Goal: Task Accomplishment & Management: Complete application form

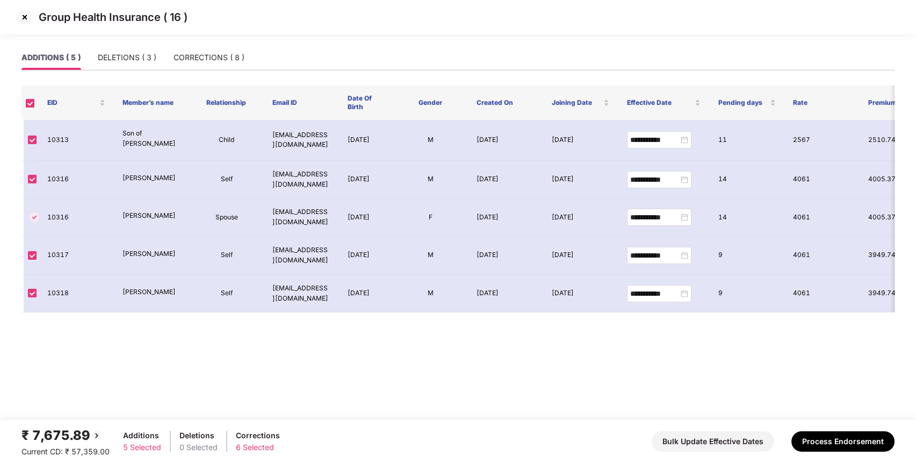
click at [23, 21] on img at bounding box center [24, 17] width 17 height 17
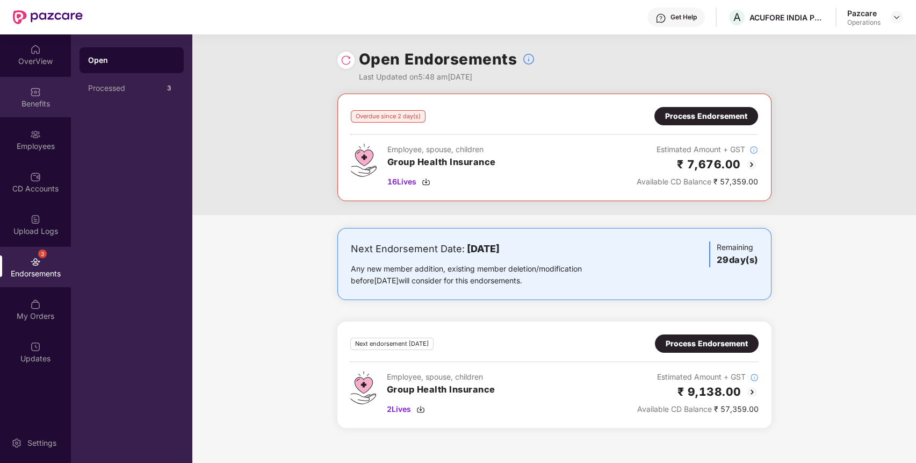
click at [47, 105] on div "Benefits" at bounding box center [35, 103] width 71 height 11
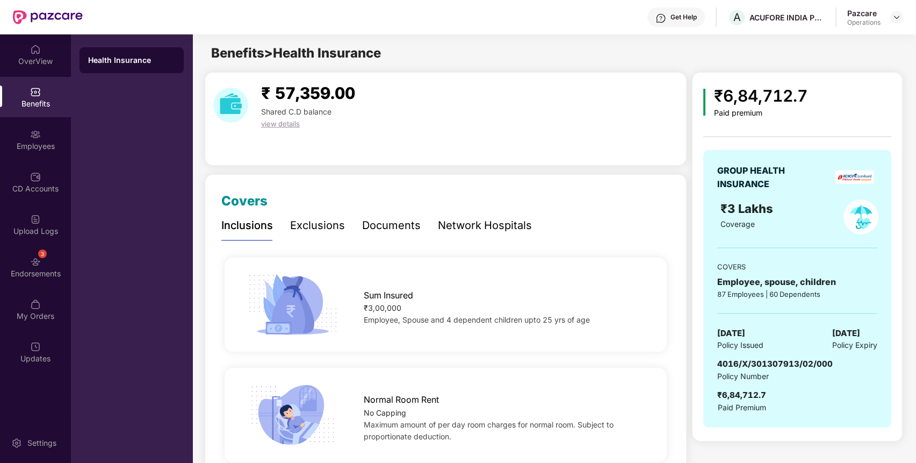
click at [762, 365] on span "4016/X/301307913/02/000" at bounding box center [775, 363] width 116 height 10
copy span "4016/X/301307913/02/000"
click at [50, 272] on div "Endorsements" at bounding box center [35, 273] width 71 height 11
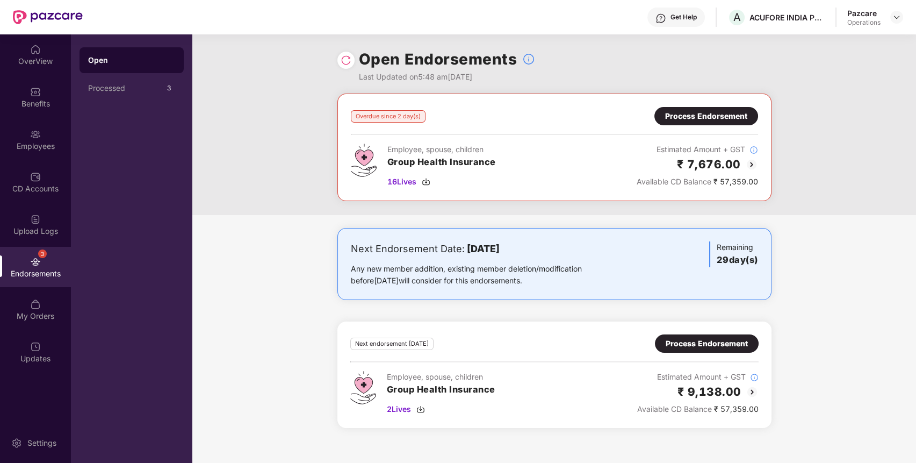
click at [716, 121] on div "Process Endorsement" at bounding box center [706, 116] width 82 height 12
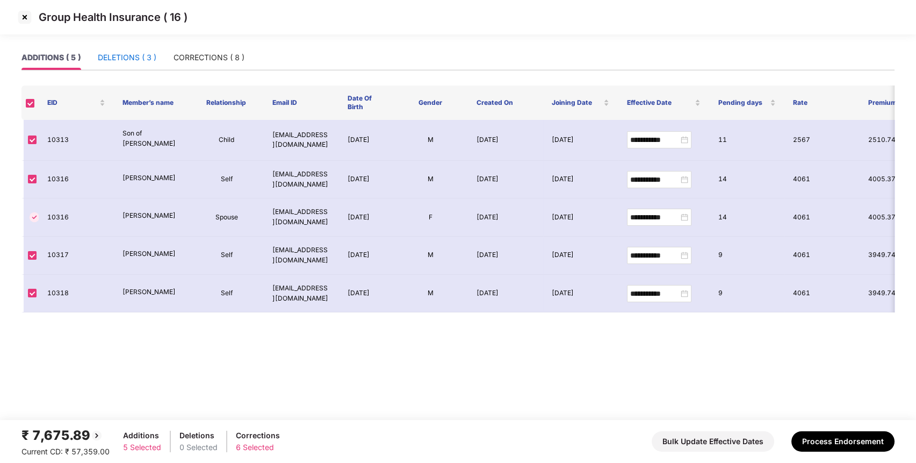
click at [128, 62] on div "DELETIONS ( 3 )" at bounding box center [127, 58] width 59 height 12
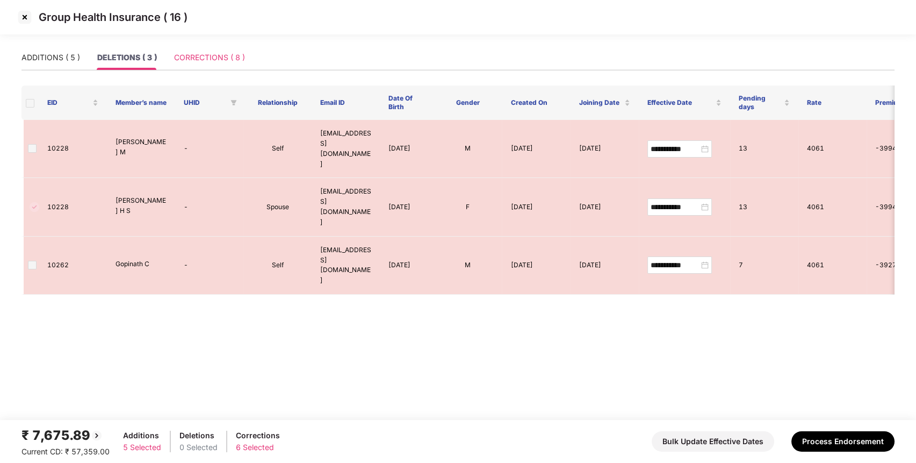
click at [234, 64] on div "CORRECTIONS ( 8 )" at bounding box center [209, 57] width 71 height 25
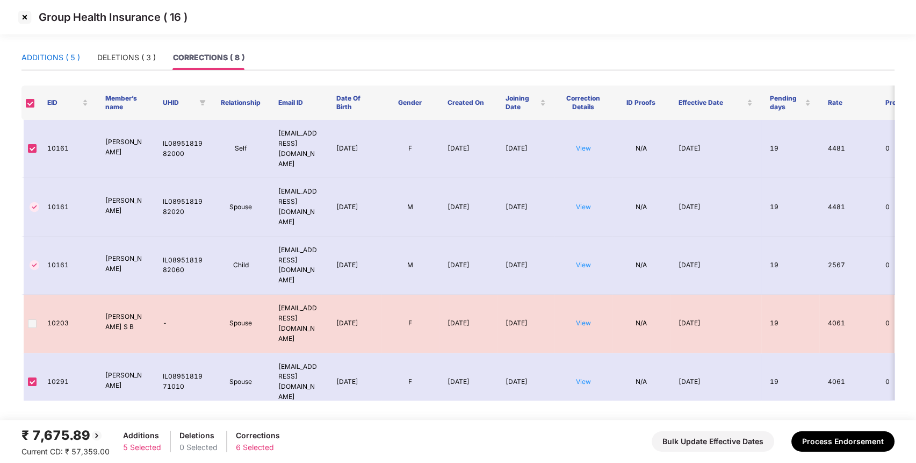
click at [62, 57] on div "ADDITIONS ( 5 )" at bounding box center [50, 58] width 59 height 12
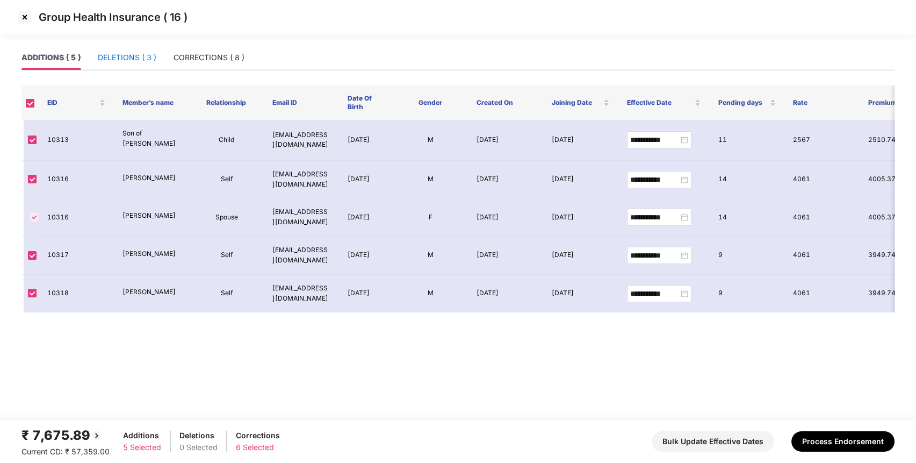
click at [120, 57] on div "DELETIONS ( 3 )" at bounding box center [127, 58] width 59 height 12
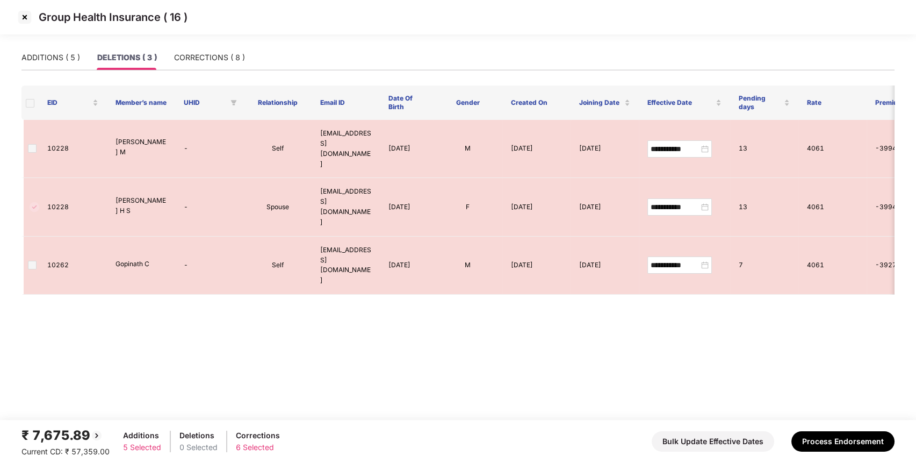
click at [28, 110] on th at bounding box center [29, 102] width 17 height 34
click at [30, 99] on span at bounding box center [30, 103] width 9 height 9
click at [31, 144] on span at bounding box center [32, 148] width 9 height 9
click at [233, 63] on div "CORRECTIONS ( 8 )" at bounding box center [209, 57] width 71 height 25
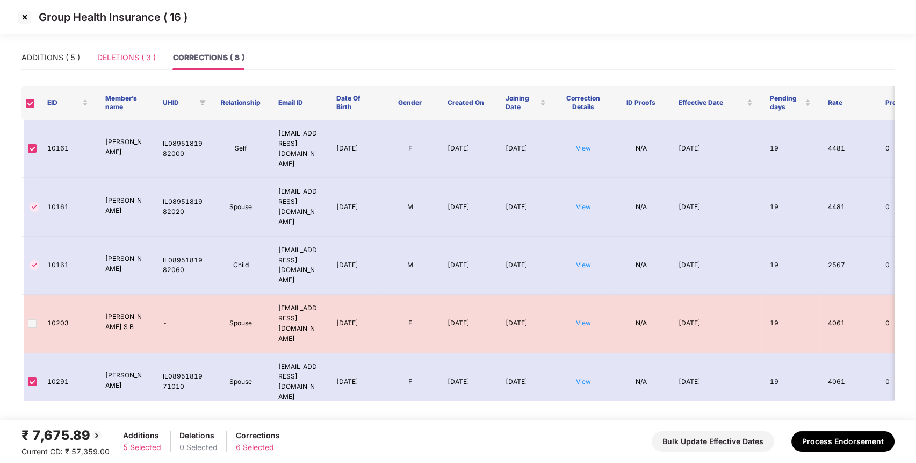
click at [120, 66] on div "DELETIONS ( 3 )" at bounding box center [126, 57] width 59 height 25
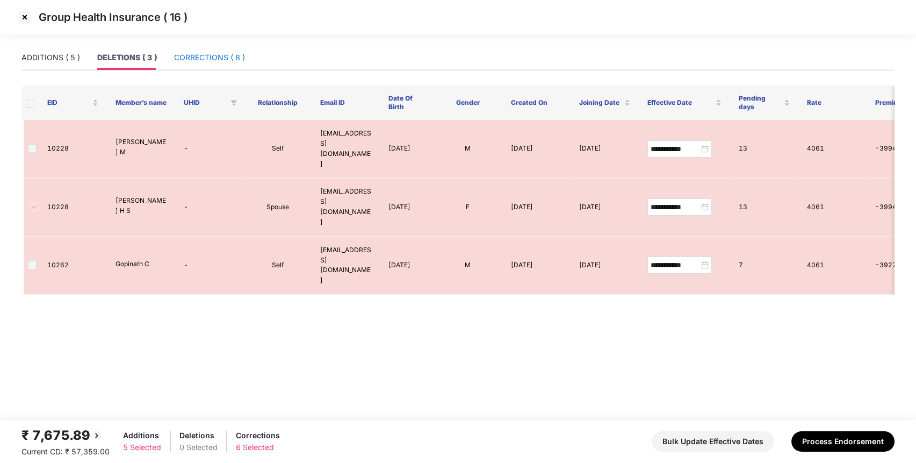
click at [199, 61] on div "CORRECTIONS ( 8 )" at bounding box center [209, 58] width 71 height 12
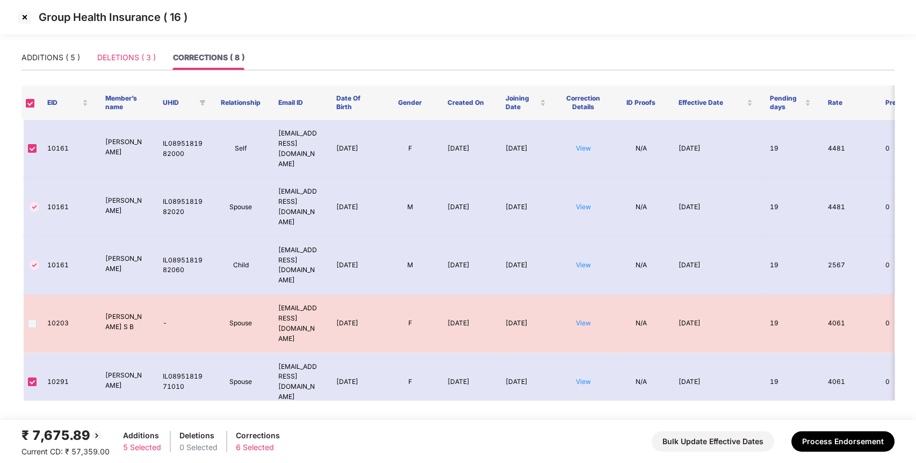
click at [129, 49] on div "DELETIONS ( 3 )" at bounding box center [126, 57] width 59 height 25
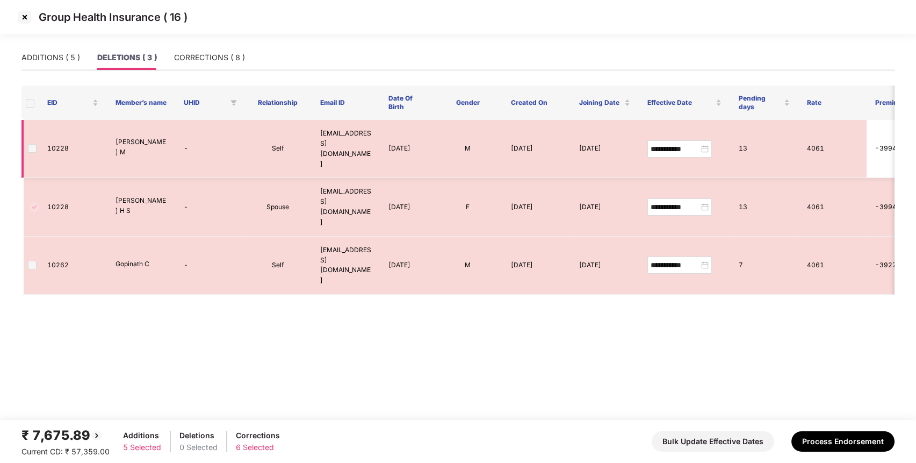
click at [31, 144] on span at bounding box center [32, 148] width 9 height 9
click at [54, 51] on div "ADDITIONS ( 5 )" at bounding box center [50, 57] width 59 height 25
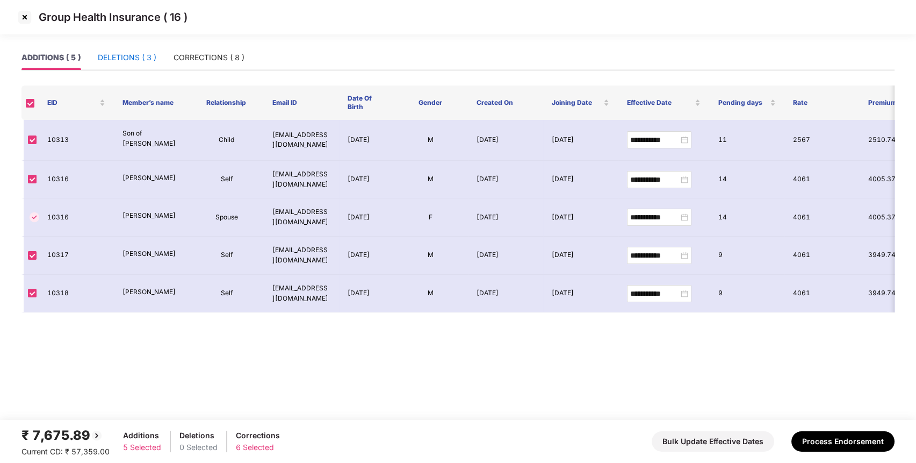
click at [150, 56] on div "DELETIONS ( 3 )" at bounding box center [127, 58] width 59 height 12
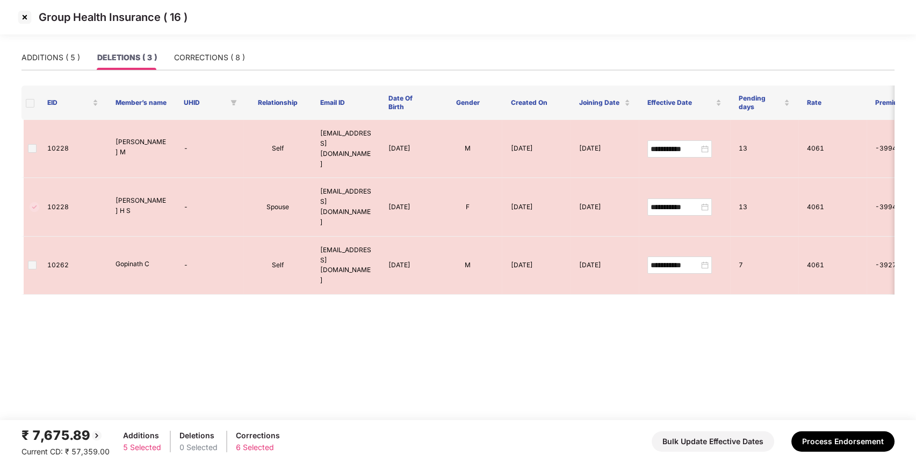
click at [28, 106] on span at bounding box center [30, 103] width 9 height 9
click at [219, 57] on div "CORRECTIONS ( 8 )" at bounding box center [209, 58] width 71 height 12
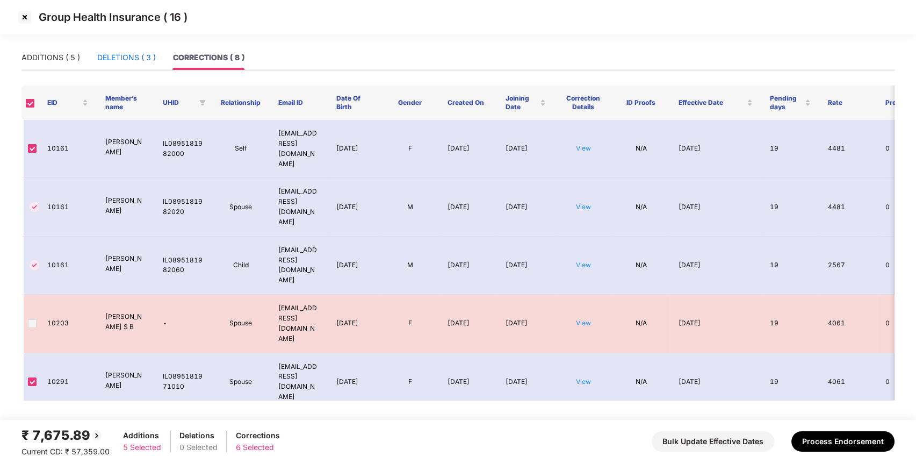
click at [148, 52] on div "DELETIONS ( 3 )" at bounding box center [126, 58] width 59 height 12
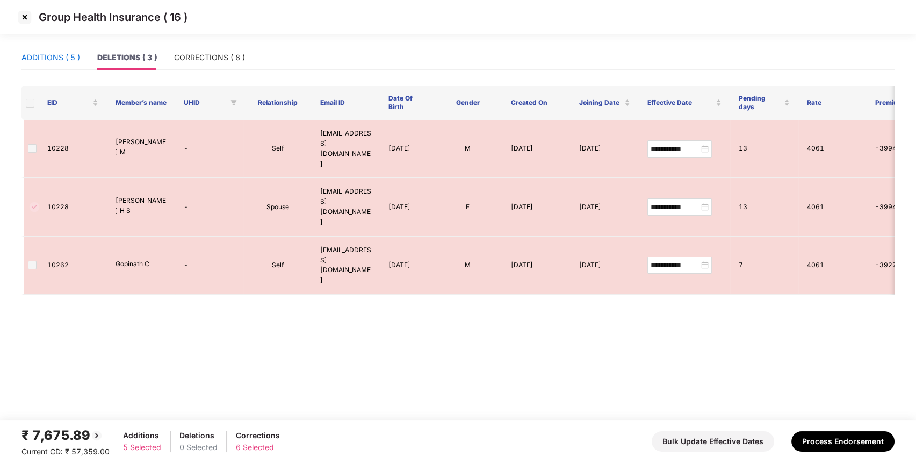
click at [62, 52] on div "ADDITIONS ( 5 )" at bounding box center [50, 58] width 59 height 12
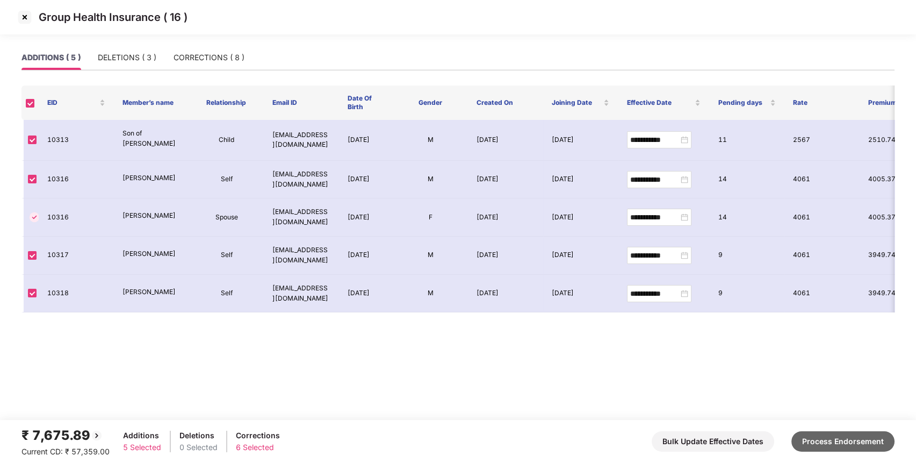
click at [838, 443] on button "Process Endorsement" at bounding box center [842, 441] width 103 height 20
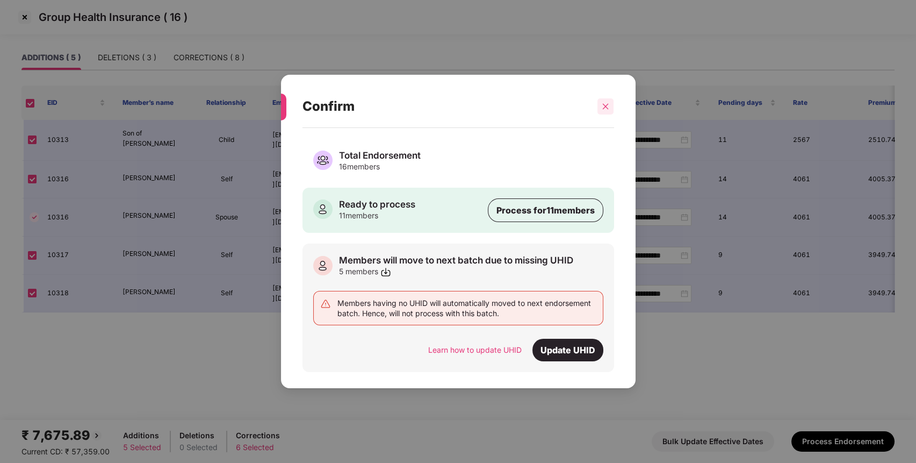
click at [609, 104] on icon "close" at bounding box center [606, 107] width 8 height 8
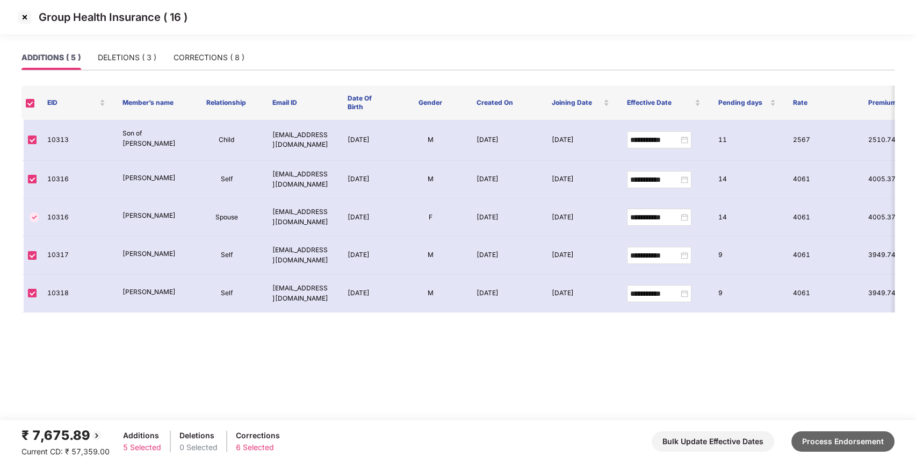
click at [847, 442] on button "Process Endorsement" at bounding box center [842, 441] width 103 height 20
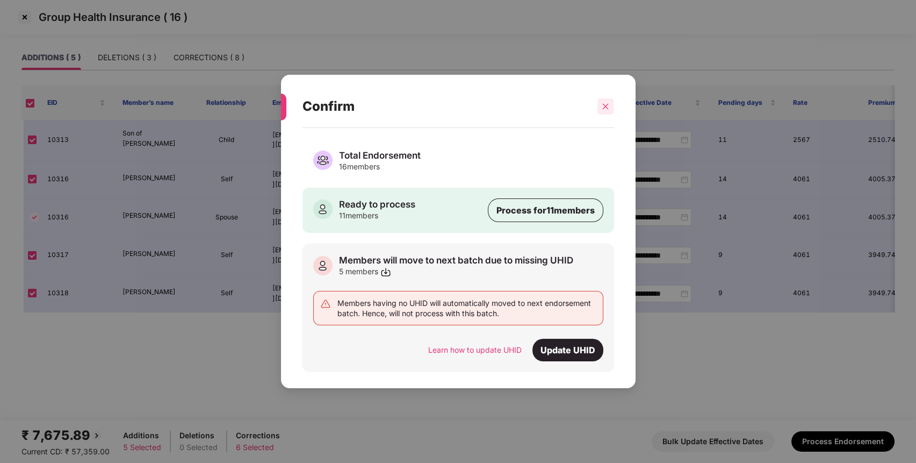
click at [605, 110] on div at bounding box center [605, 106] width 16 height 16
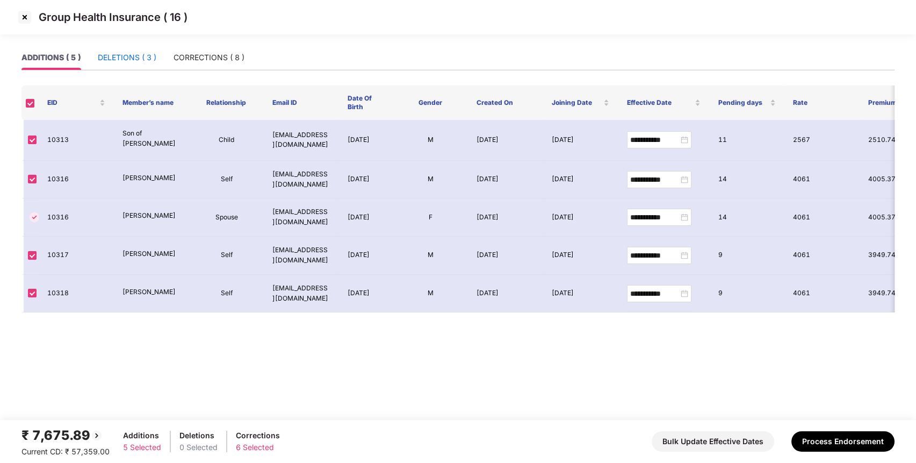
click at [155, 53] on div "DELETIONS ( 3 )" at bounding box center [127, 58] width 59 height 12
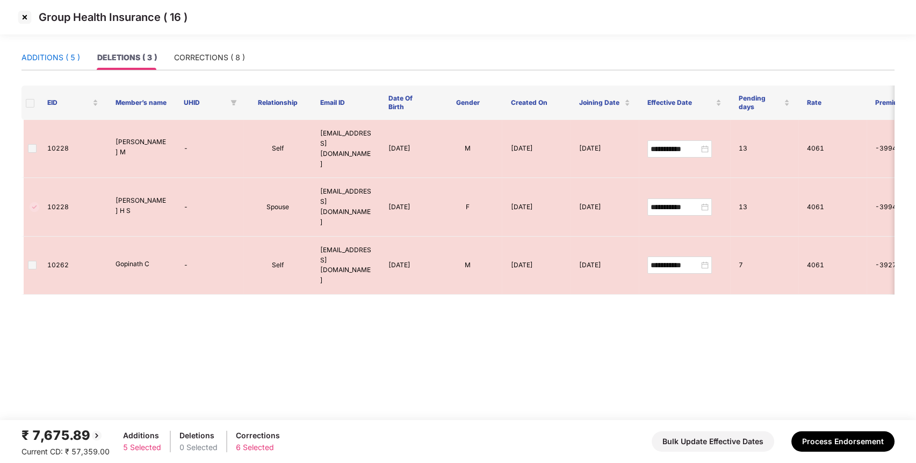
click at [52, 63] on div "ADDITIONS ( 5 )" at bounding box center [50, 58] width 59 height 12
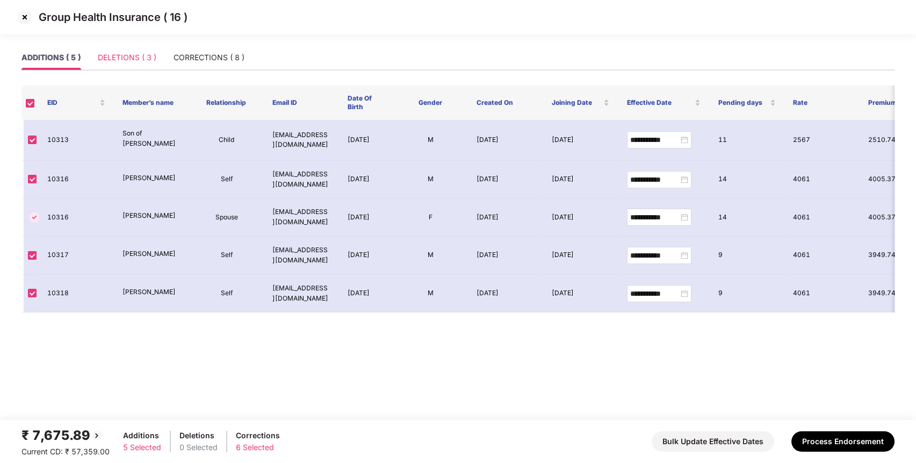
click at [133, 64] on div "DELETIONS ( 3 )" at bounding box center [127, 57] width 59 height 25
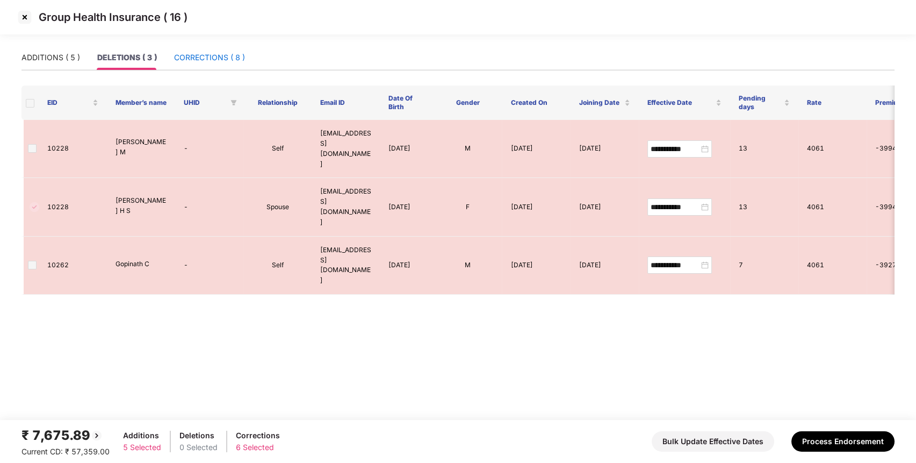
click at [209, 59] on div "CORRECTIONS ( 8 )" at bounding box center [209, 58] width 71 height 12
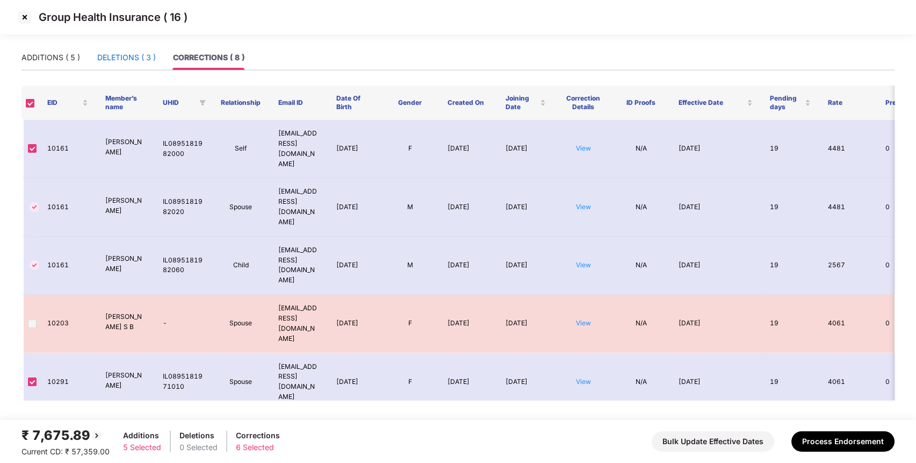
click at [141, 59] on div "DELETIONS ( 3 )" at bounding box center [126, 58] width 59 height 12
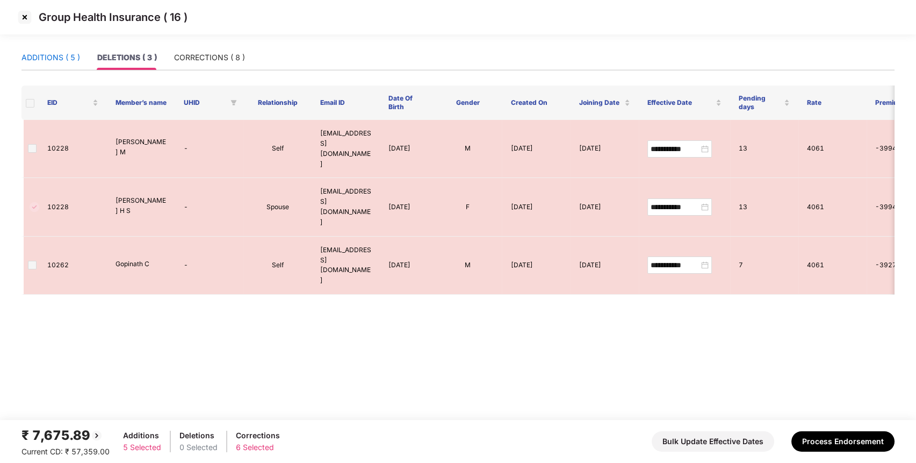
click at [64, 55] on div "ADDITIONS ( 5 )" at bounding box center [50, 58] width 59 height 12
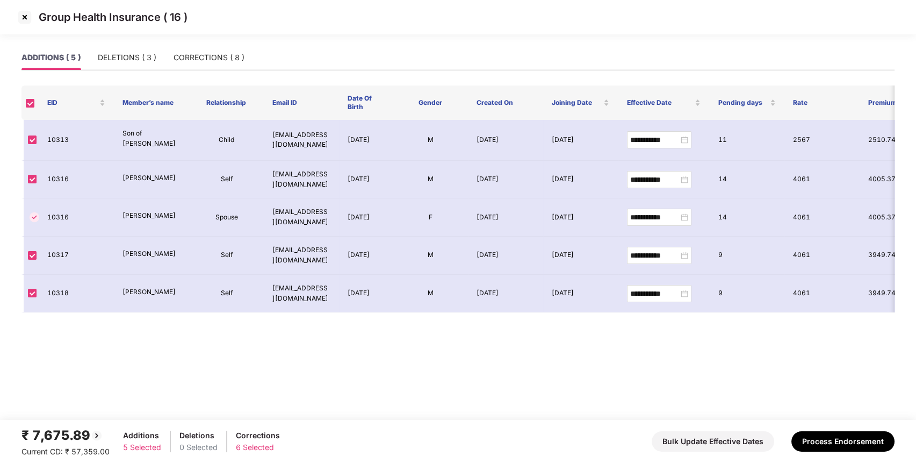
click at [24, 15] on img at bounding box center [24, 17] width 17 height 17
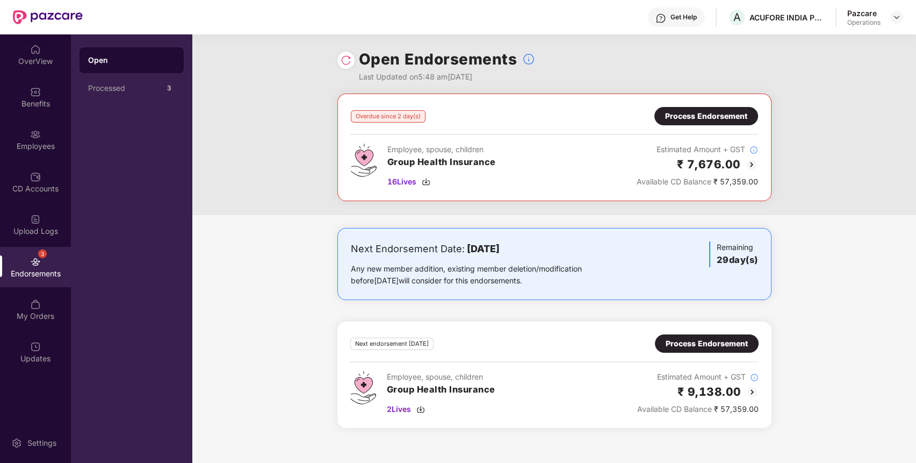
click at [688, 107] on div "Process Endorsement" at bounding box center [706, 116] width 104 height 18
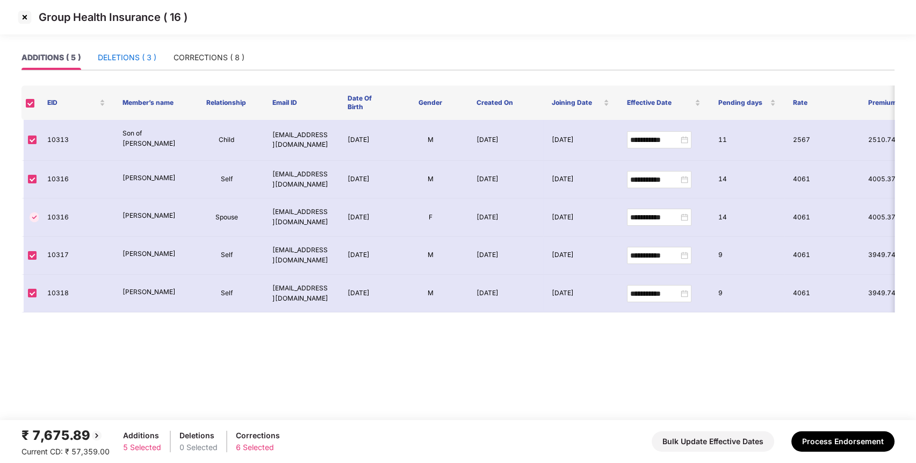
click at [146, 52] on div "DELETIONS ( 3 )" at bounding box center [127, 58] width 59 height 12
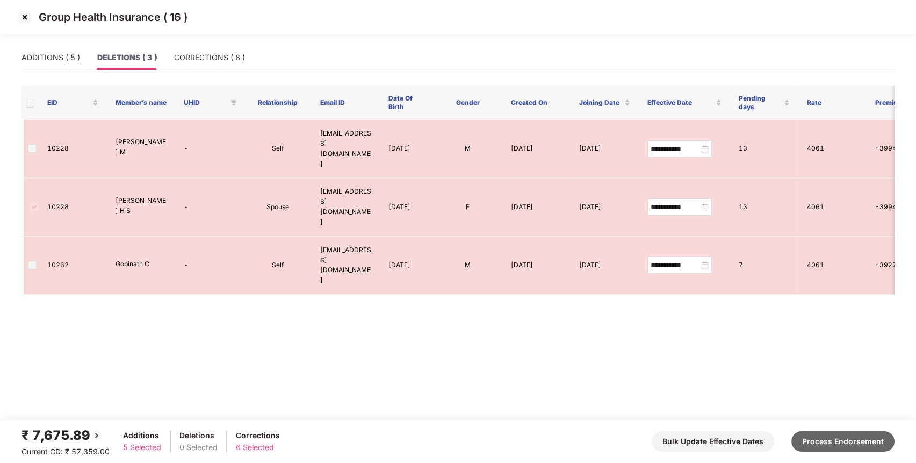
click at [869, 439] on button "Process Endorsement" at bounding box center [842, 441] width 103 height 20
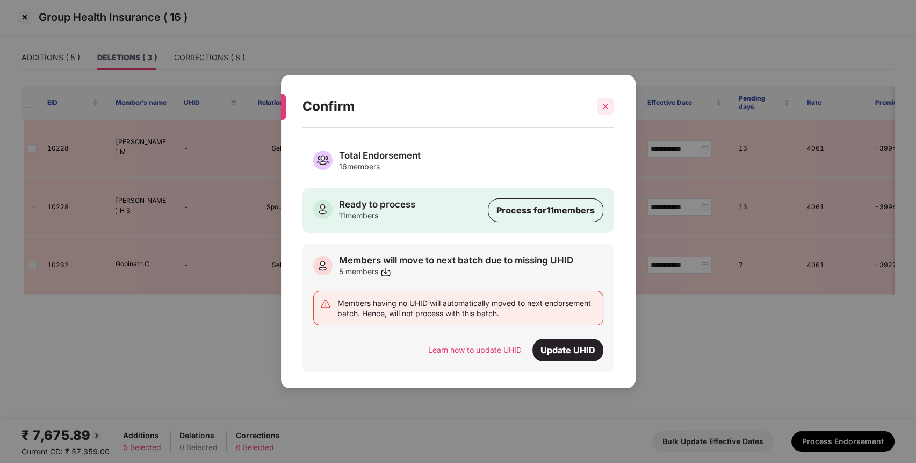
click at [603, 106] on icon "close" at bounding box center [606, 107] width 8 height 8
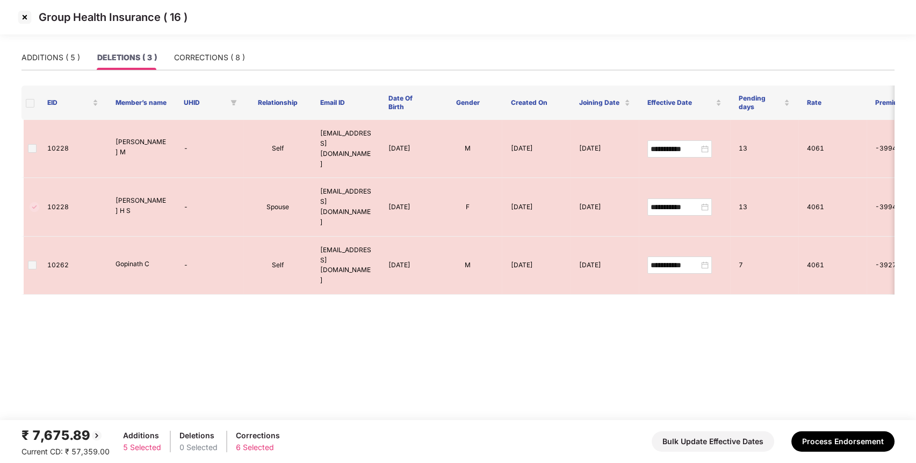
click at [26, 17] on img at bounding box center [24, 17] width 17 height 17
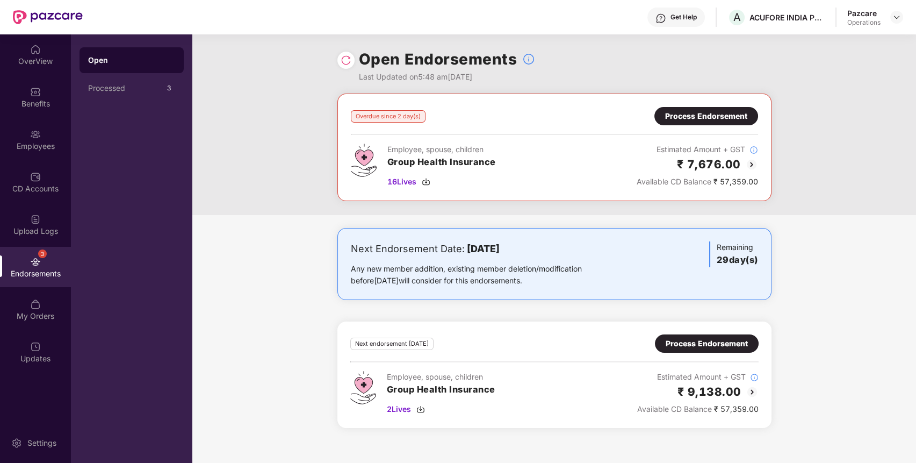
click at [719, 113] on div "Process Endorsement" at bounding box center [706, 116] width 82 height 12
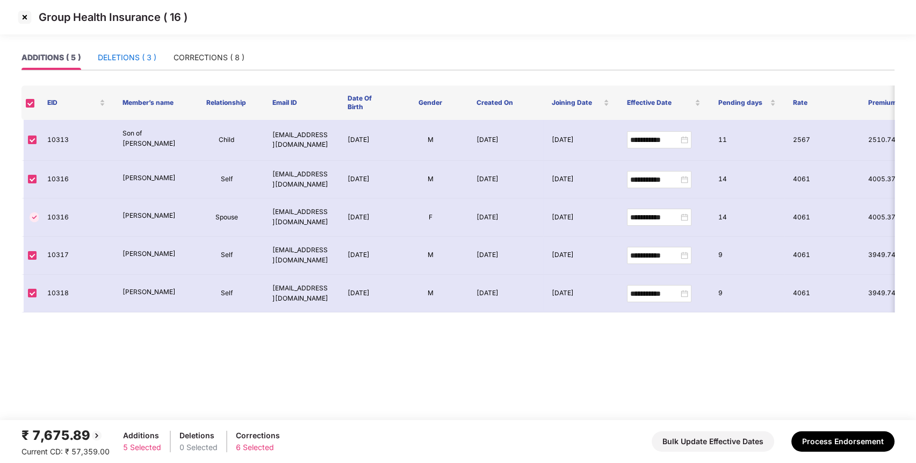
click at [145, 55] on div "DELETIONS ( 3 )" at bounding box center [127, 58] width 59 height 12
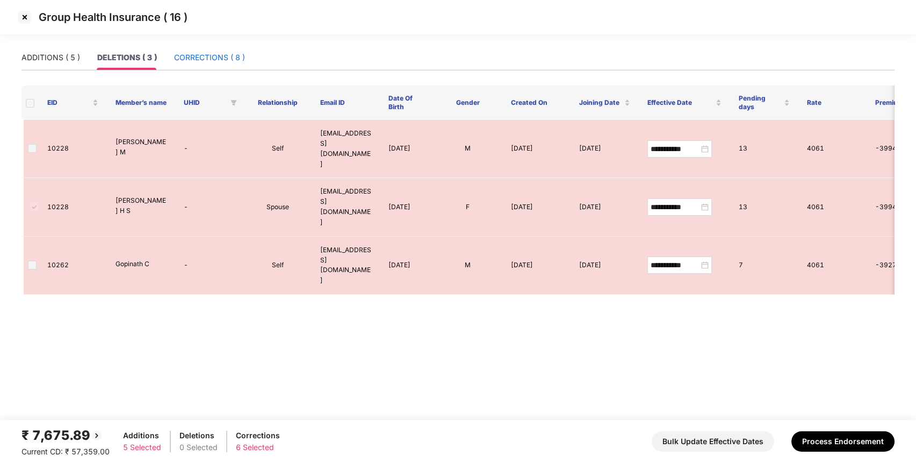
click at [202, 53] on div "CORRECTIONS ( 8 )" at bounding box center [209, 58] width 71 height 12
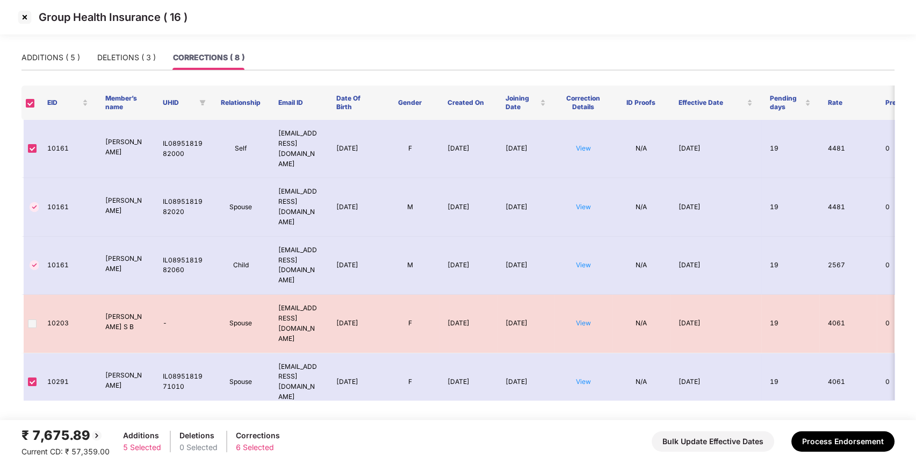
click at [28, 15] on img at bounding box center [24, 17] width 17 height 17
